Goal: Task Accomplishment & Management: Use online tool/utility

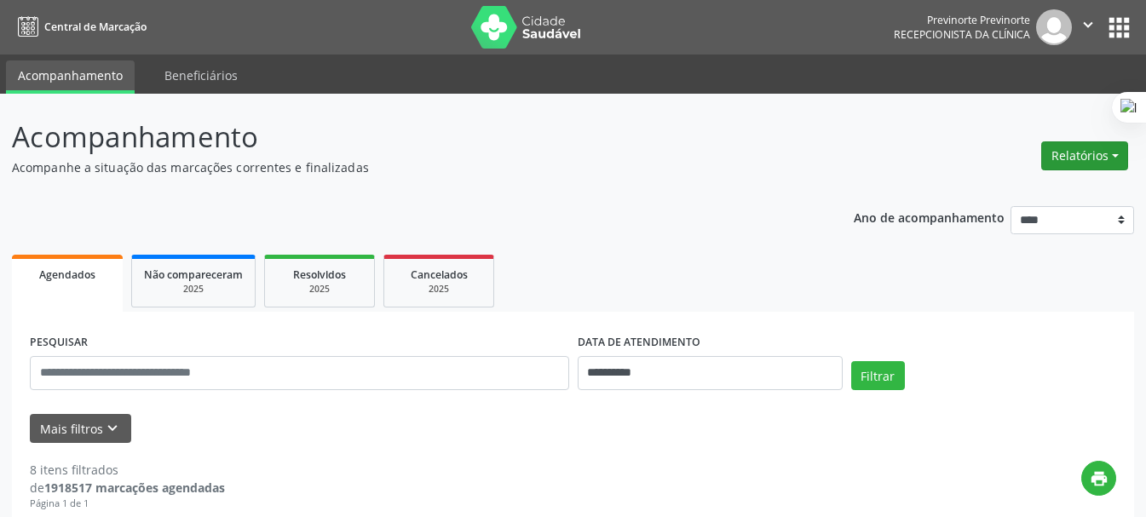
click at [1048, 155] on button "Relatórios" at bounding box center [1084, 155] width 87 height 29
click at [989, 194] on link "Agendamentos" at bounding box center [1037, 193] width 183 height 24
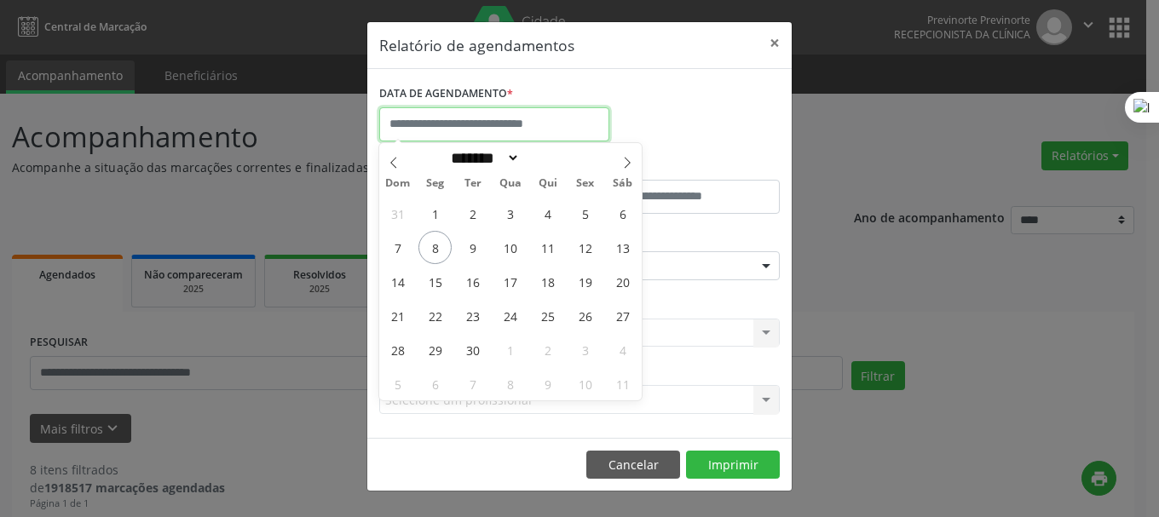
click at [426, 135] on input "text" at bounding box center [494, 124] width 230 height 34
click at [433, 244] on span "8" at bounding box center [434, 247] width 33 height 33
type input "**********"
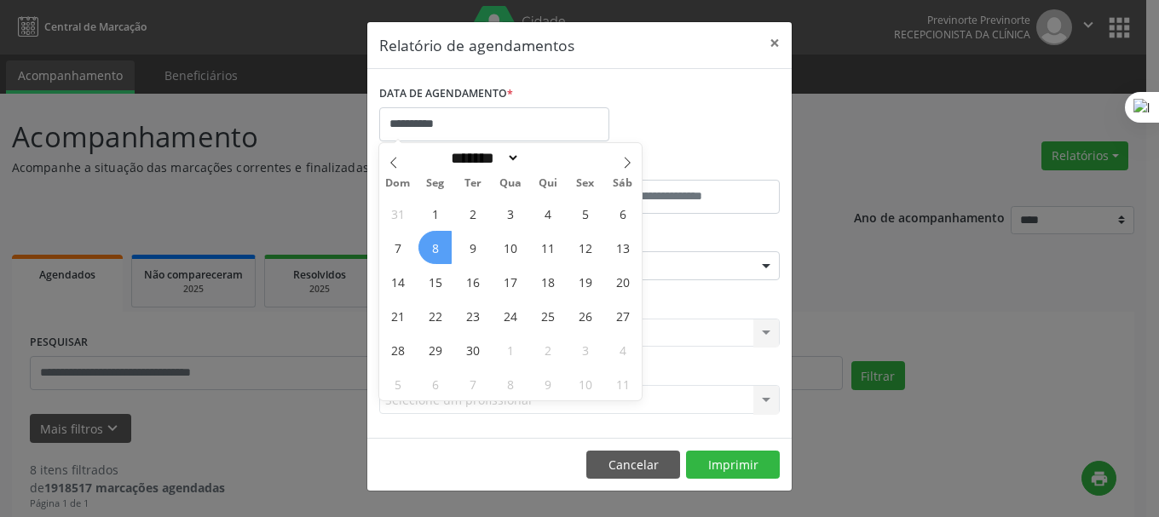
click at [434, 250] on span "8" at bounding box center [434, 247] width 33 height 33
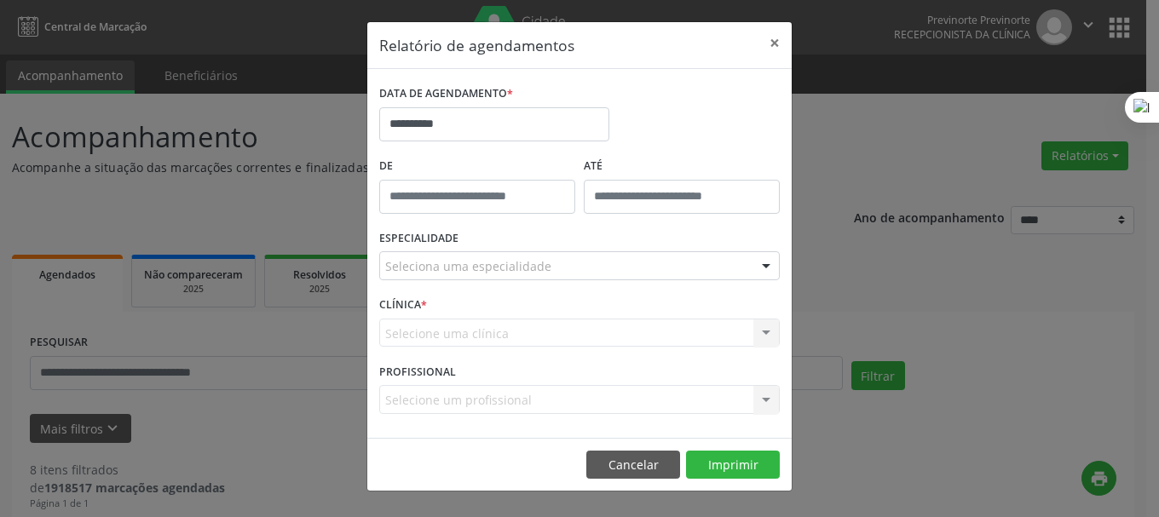
click at [501, 254] on div "Seleciona uma especialidade" at bounding box center [579, 265] width 400 height 29
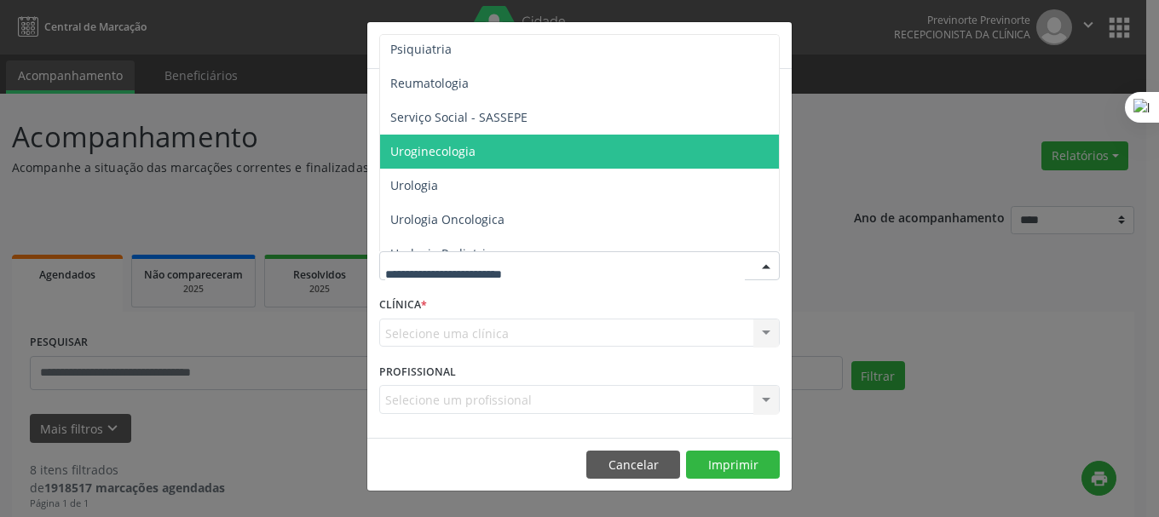
scroll to position [2966, 0]
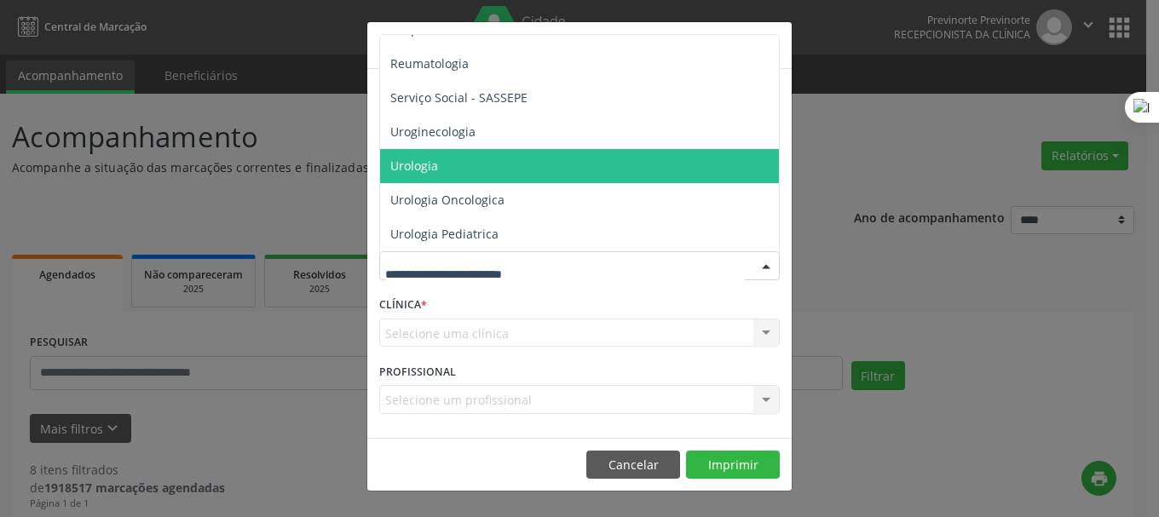
click at [494, 165] on span "Urologia" at bounding box center [580, 166] width 401 height 34
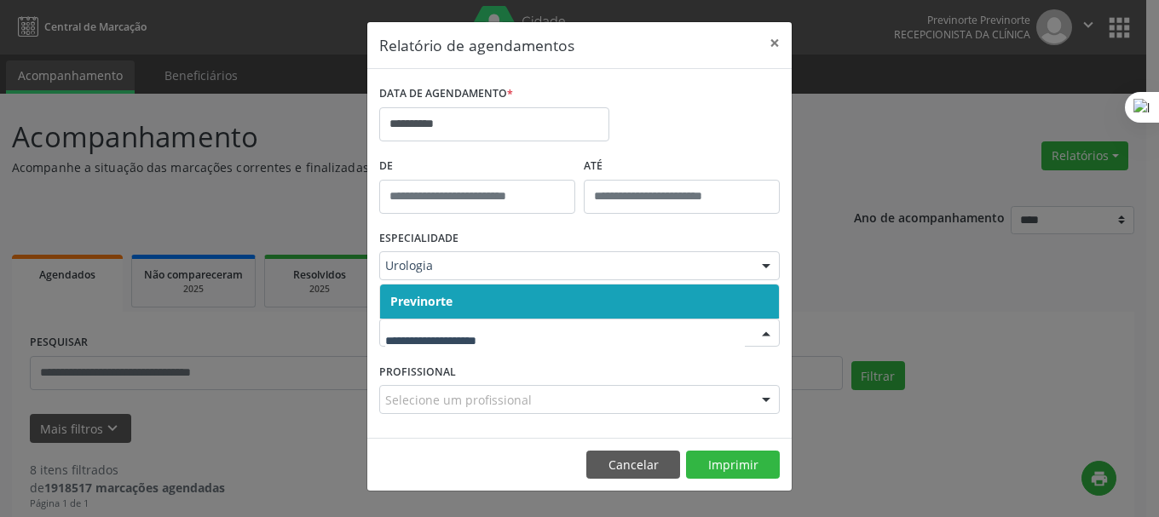
click at [512, 337] on input "text" at bounding box center [565, 342] width 360 height 34
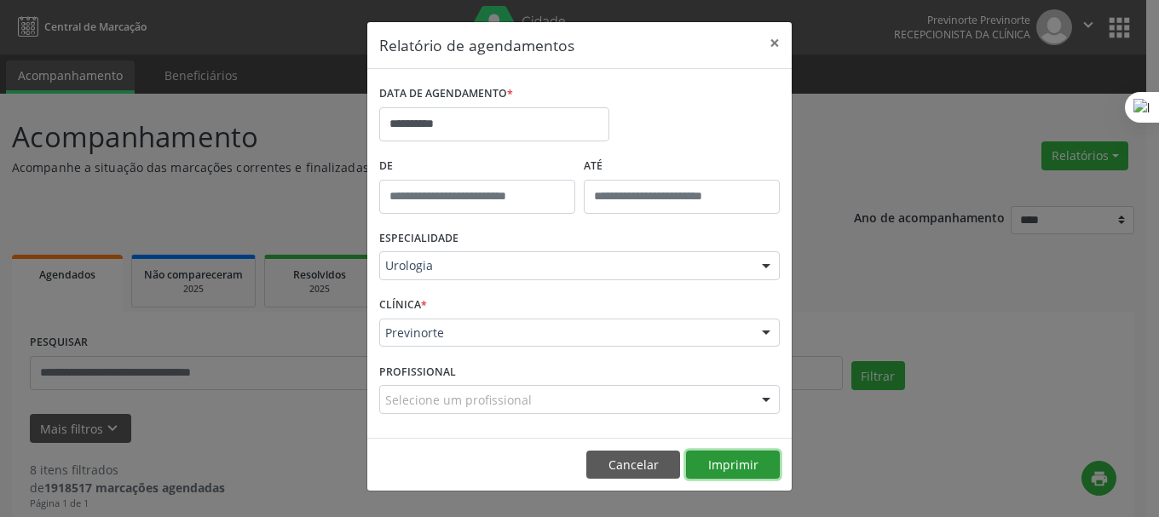
click at [741, 468] on button "Imprimir" at bounding box center [733, 465] width 94 height 29
